Goal: Answer question/provide support

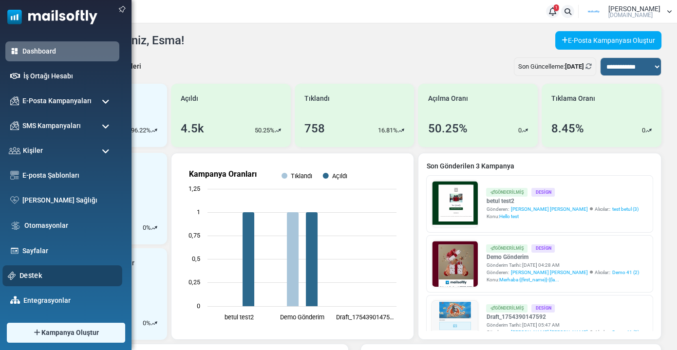
click at [32, 278] on link "Destek" at bounding box center [67, 275] width 97 height 11
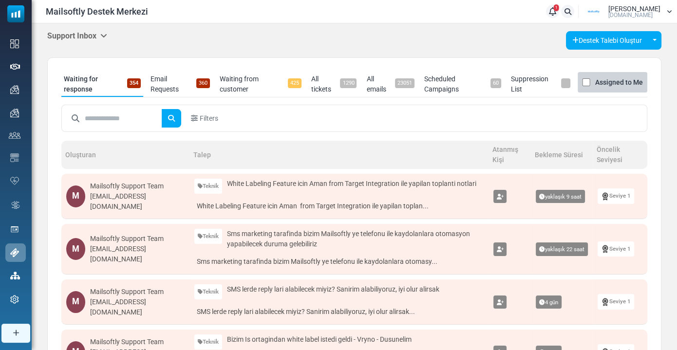
click at [78, 37] on h5 "Support Inbox" at bounding box center [77, 35] width 60 height 9
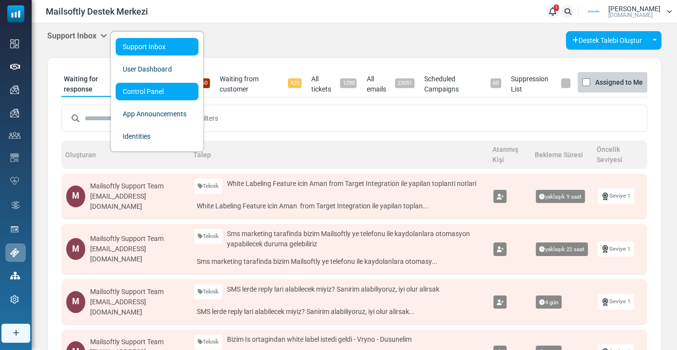
click at [126, 91] on link "Control Panel" at bounding box center [156, 92] width 83 height 18
